Goal: Transaction & Acquisition: Purchase product/service

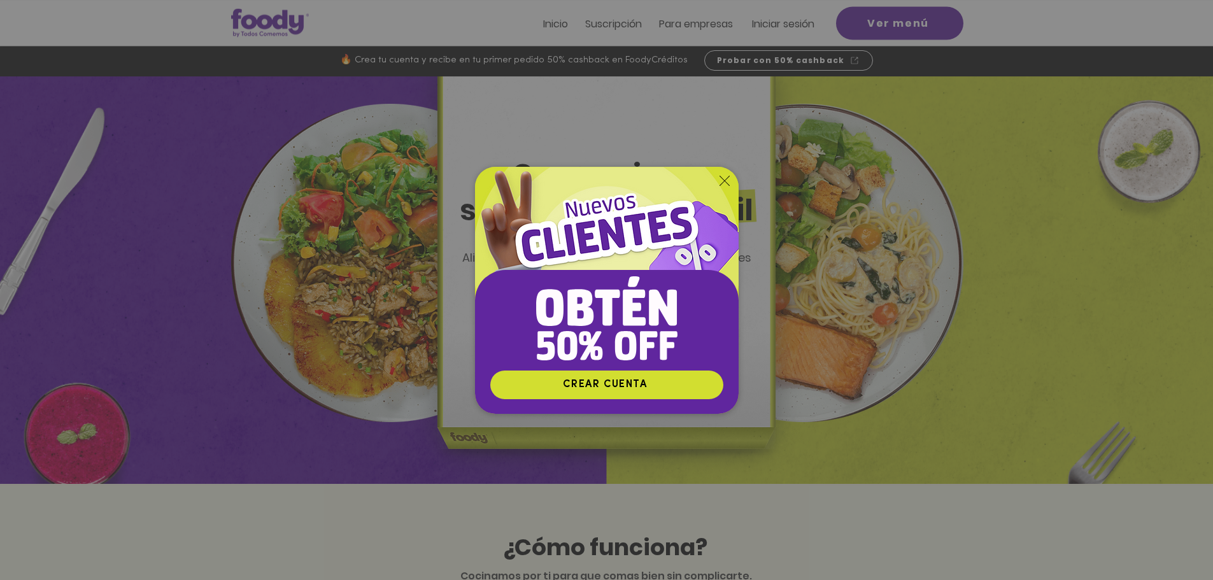
click at [726, 178] on icon "Volver al sitio" at bounding box center [724, 181] width 10 height 10
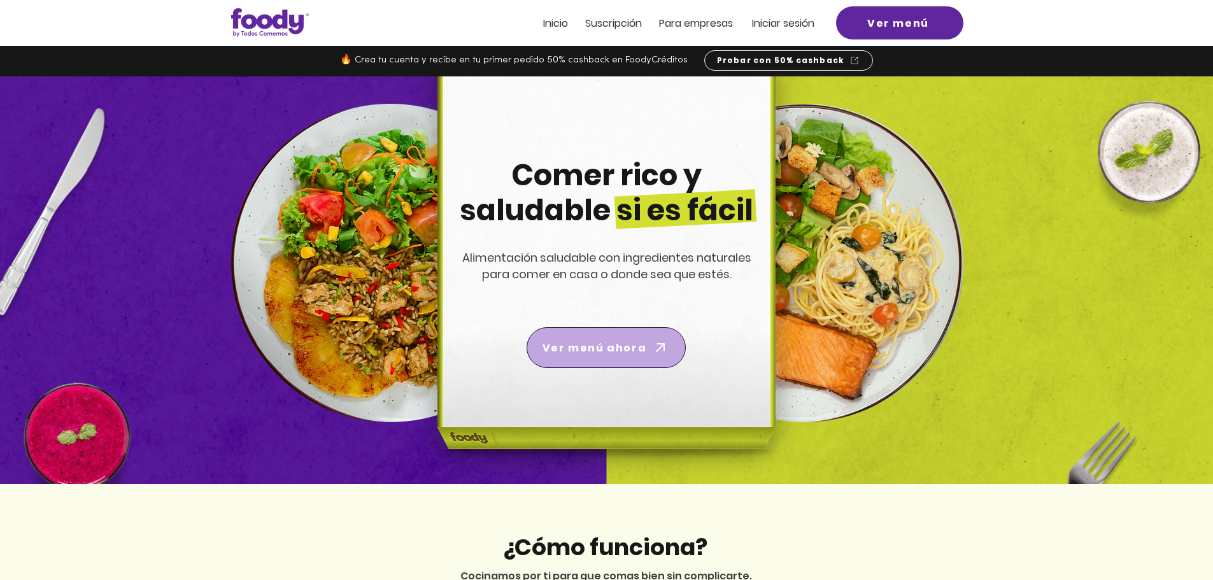
click at [624, 358] on span "Ver menú ahora" at bounding box center [606, 348] width 154 height 36
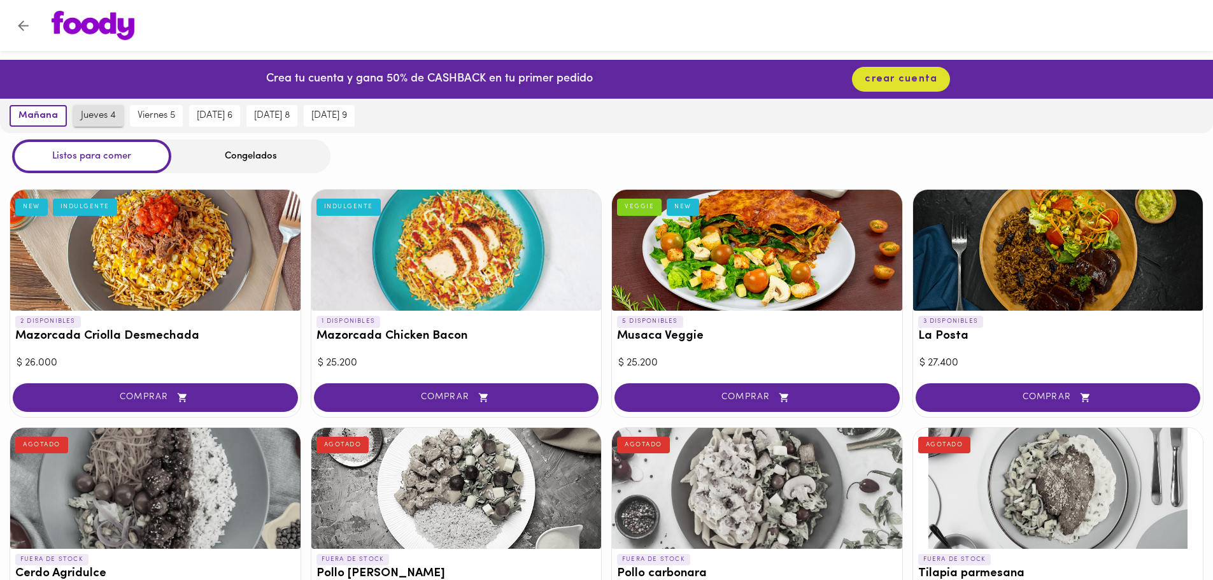
click at [102, 113] on span "jueves 4" at bounding box center [98, 115] width 35 height 11
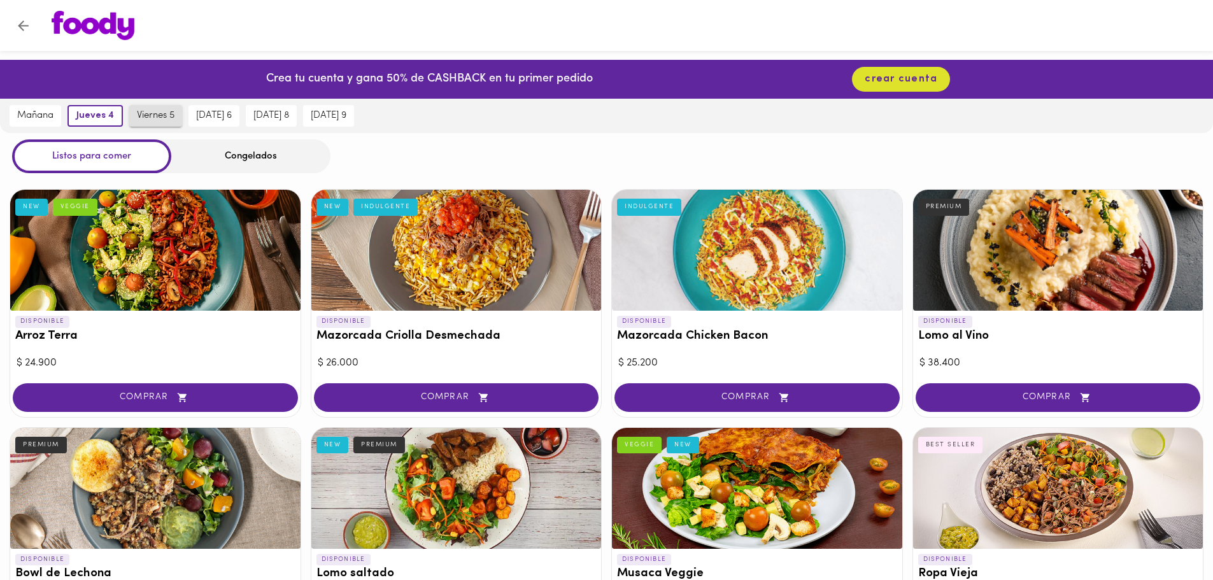
click at [162, 118] on span "viernes 5" at bounding box center [156, 115] width 38 height 11
click at [221, 110] on span "sábado 6" at bounding box center [216, 115] width 36 height 11
click at [288, 108] on button "lunes 8" at bounding box center [271, 116] width 51 height 22
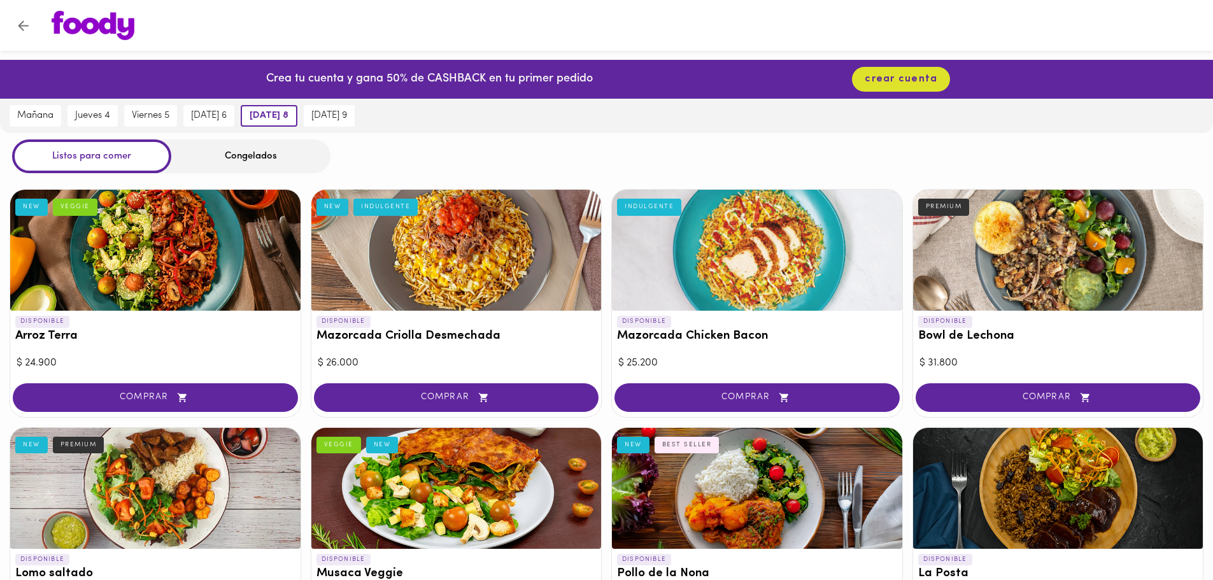
click at [25, 28] on icon "Volver" at bounding box center [23, 26] width 16 height 16
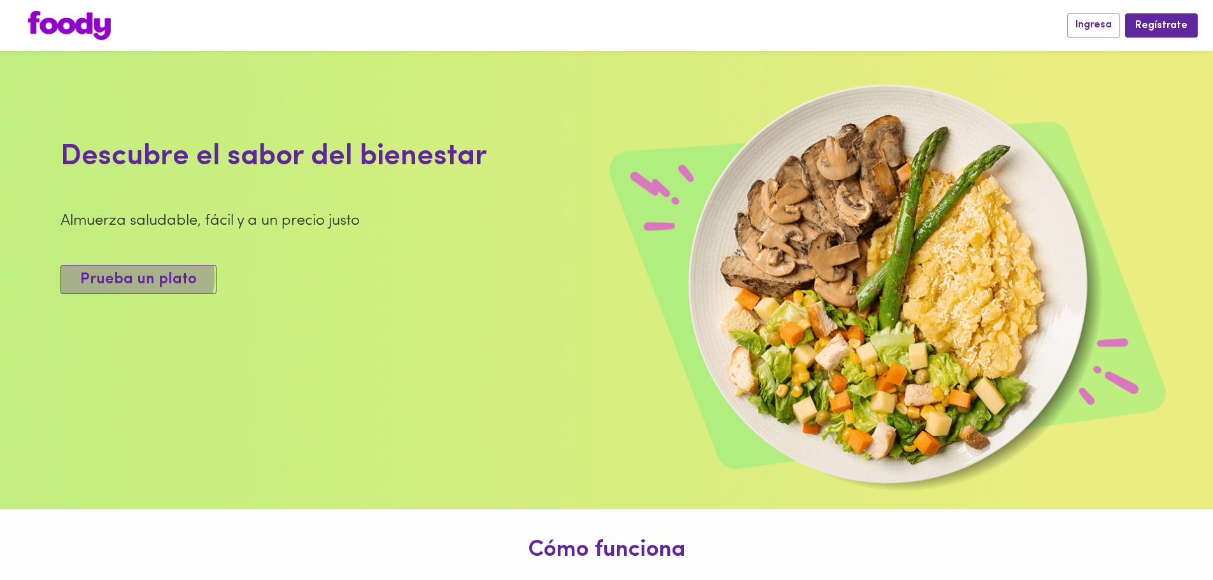
click at [132, 289] on span "Prueba un plato" at bounding box center [138, 280] width 117 height 18
